Goal: Check status: Check status

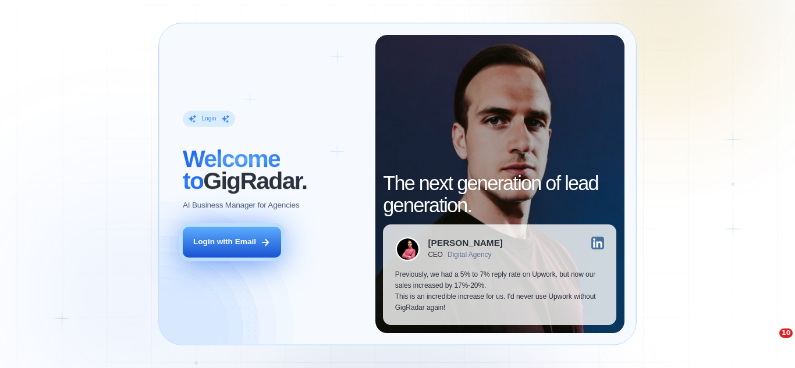
click at [233, 245] on div "Login with Email" at bounding box center [224, 242] width 63 height 11
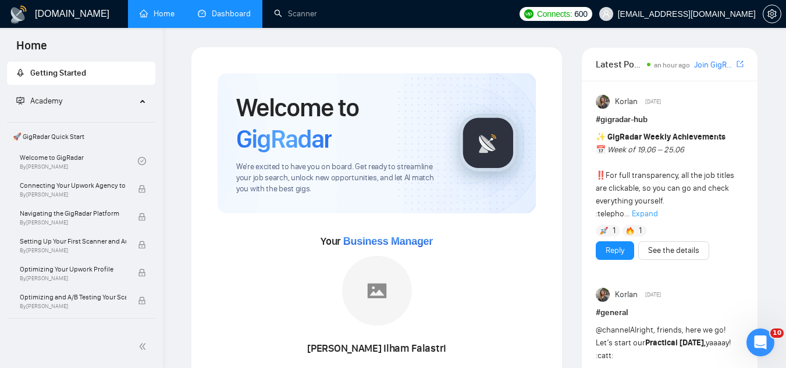
click at [224, 15] on link "Dashboard" at bounding box center [224, 14] width 53 height 10
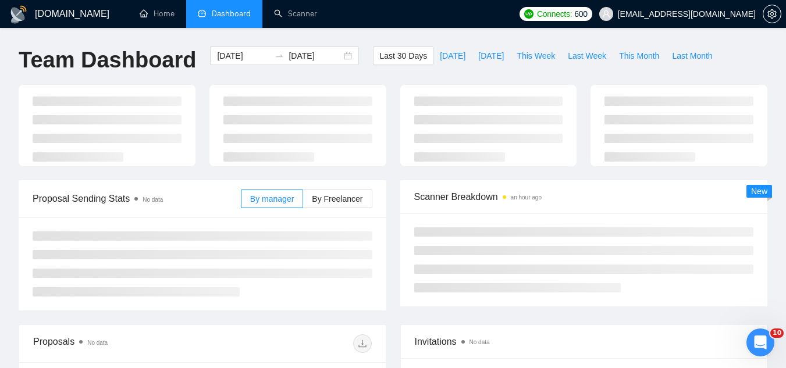
click at [708, 14] on span "[EMAIL_ADDRESS][DOMAIN_NAME]" at bounding box center [687, 14] width 138 height 0
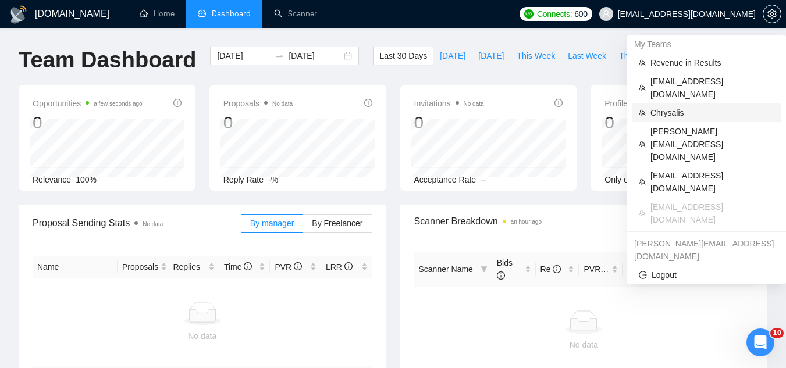
drag, startPoint x: 669, startPoint y: 101, endPoint x: 643, endPoint y: 104, distance: 26.4
click at [668, 107] on span "Chrysalis" at bounding box center [713, 113] width 124 height 13
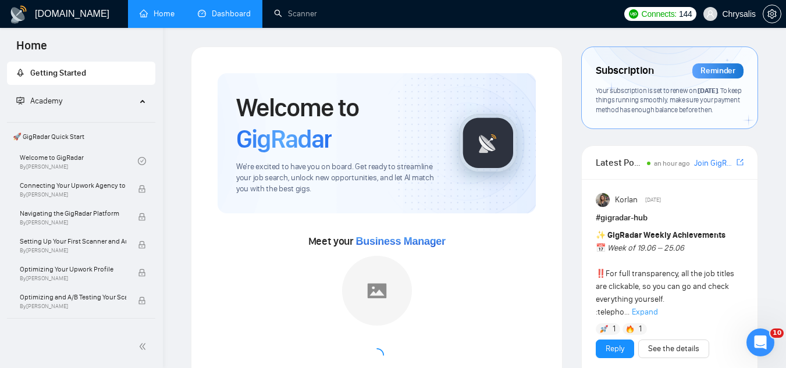
click at [230, 16] on link "Dashboard" at bounding box center [224, 14] width 53 height 10
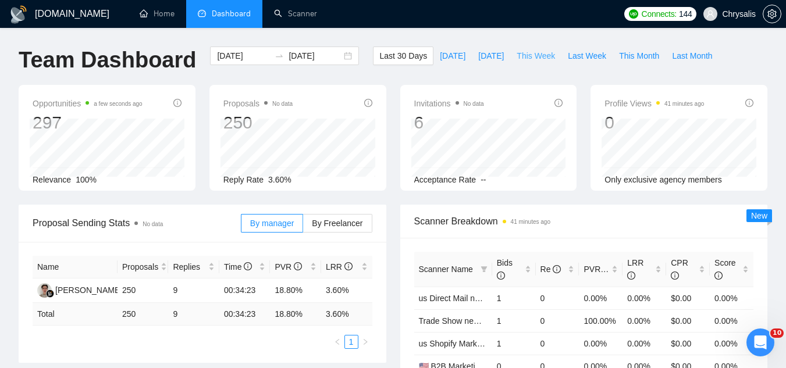
click at [529, 55] on span "This Week" at bounding box center [536, 55] width 38 height 13
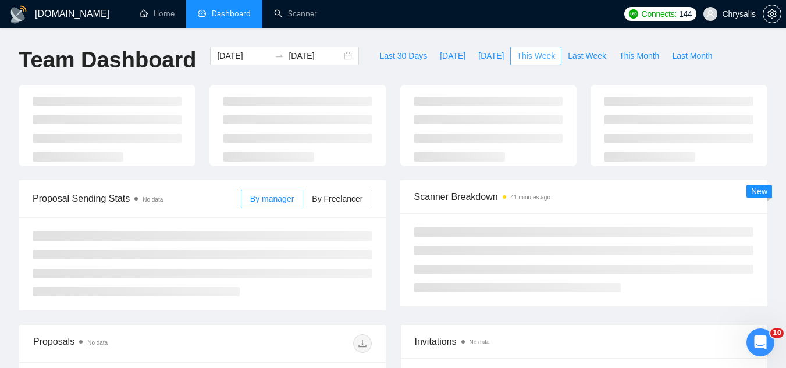
type input "[DATE]"
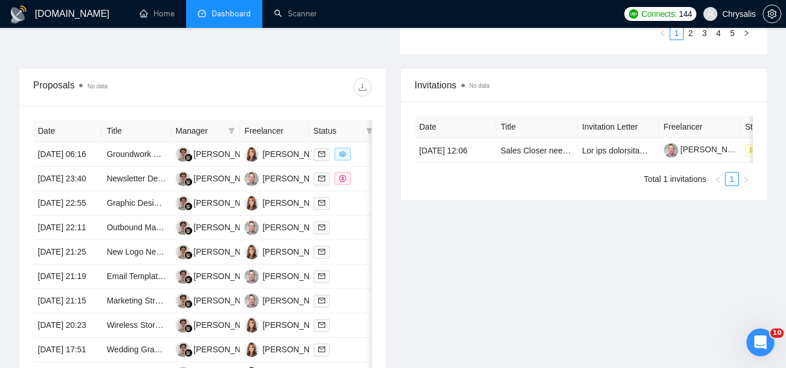
scroll to position [407, 0]
click at [127, 166] on td "Groundwork — Text-Based Logo & Brand Guidelines" at bounding box center [136, 154] width 69 height 24
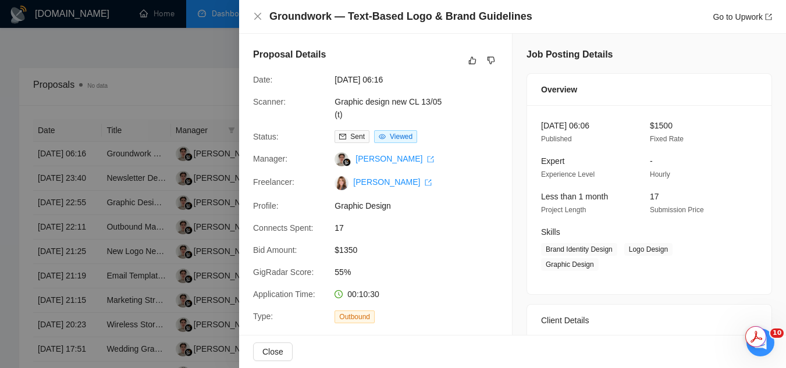
click at [114, 201] on div at bounding box center [393, 184] width 786 height 368
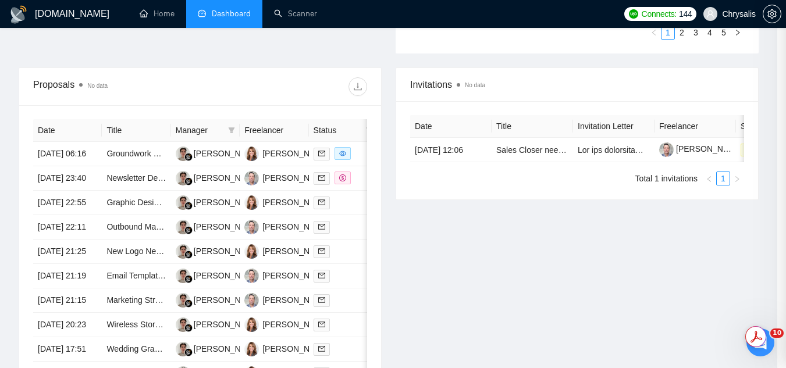
click at [114, 191] on td "Newsletter Design + beehiiv Implementation" at bounding box center [136, 178] width 69 height 24
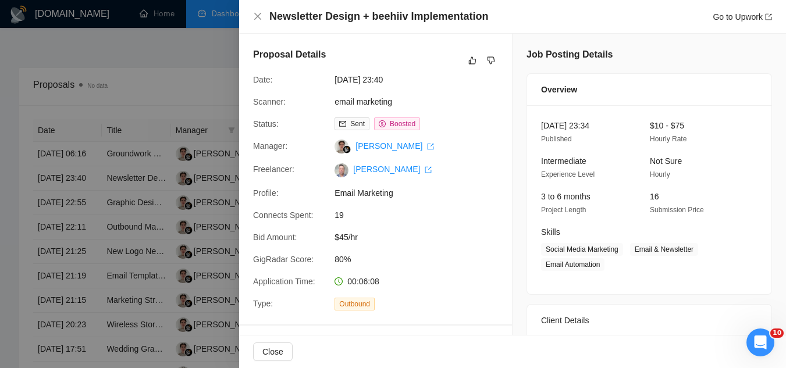
scroll to position [466, 0]
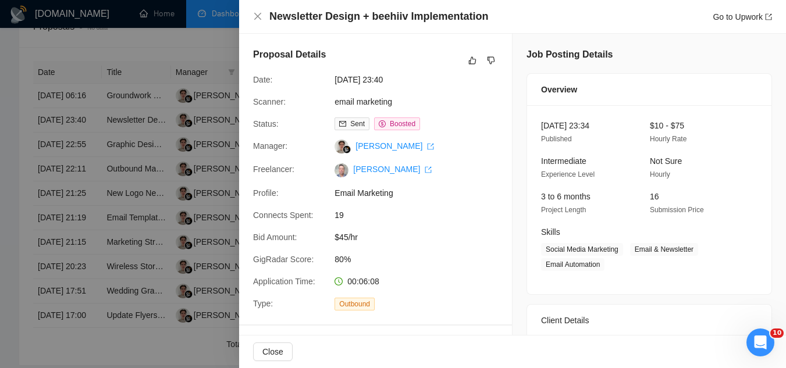
click at [114, 201] on div at bounding box center [393, 184] width 786 height 368
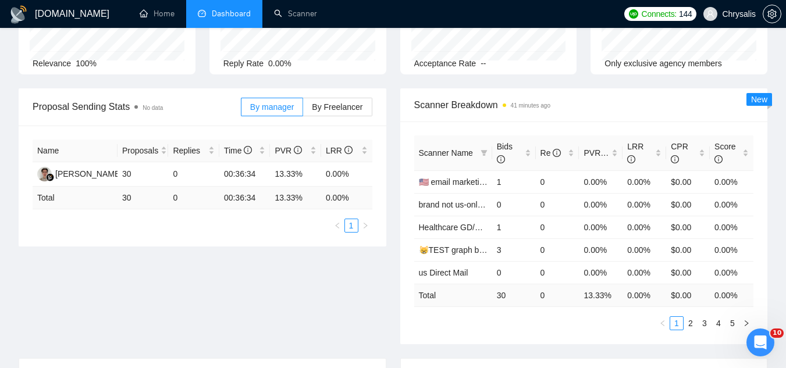
scroll to position [0, 0]
